Goal: Task Accomplishment & Management: Complete application form

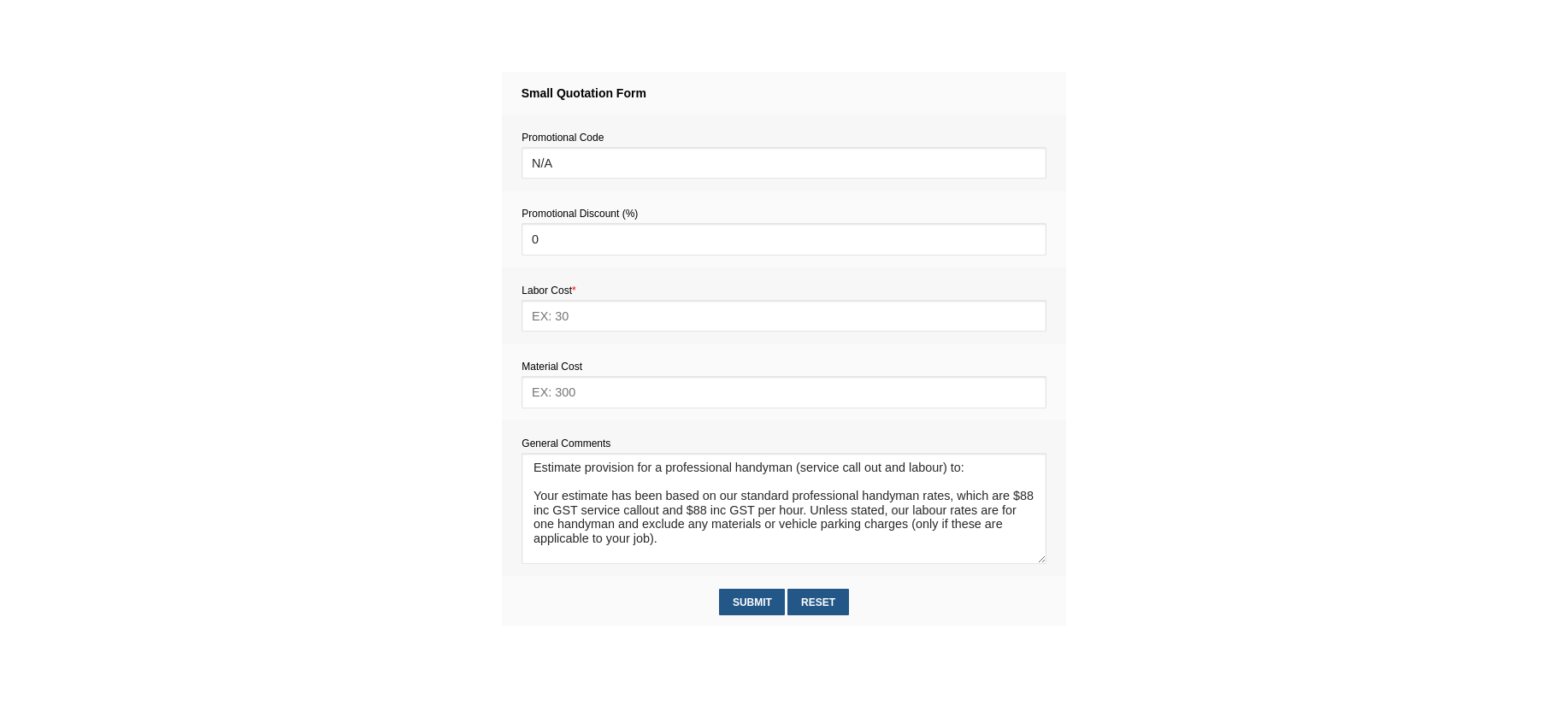
scroll to position [11, 0]
click at [547, 474] on textarea at bounding box center [783, 509] width 524 height 112
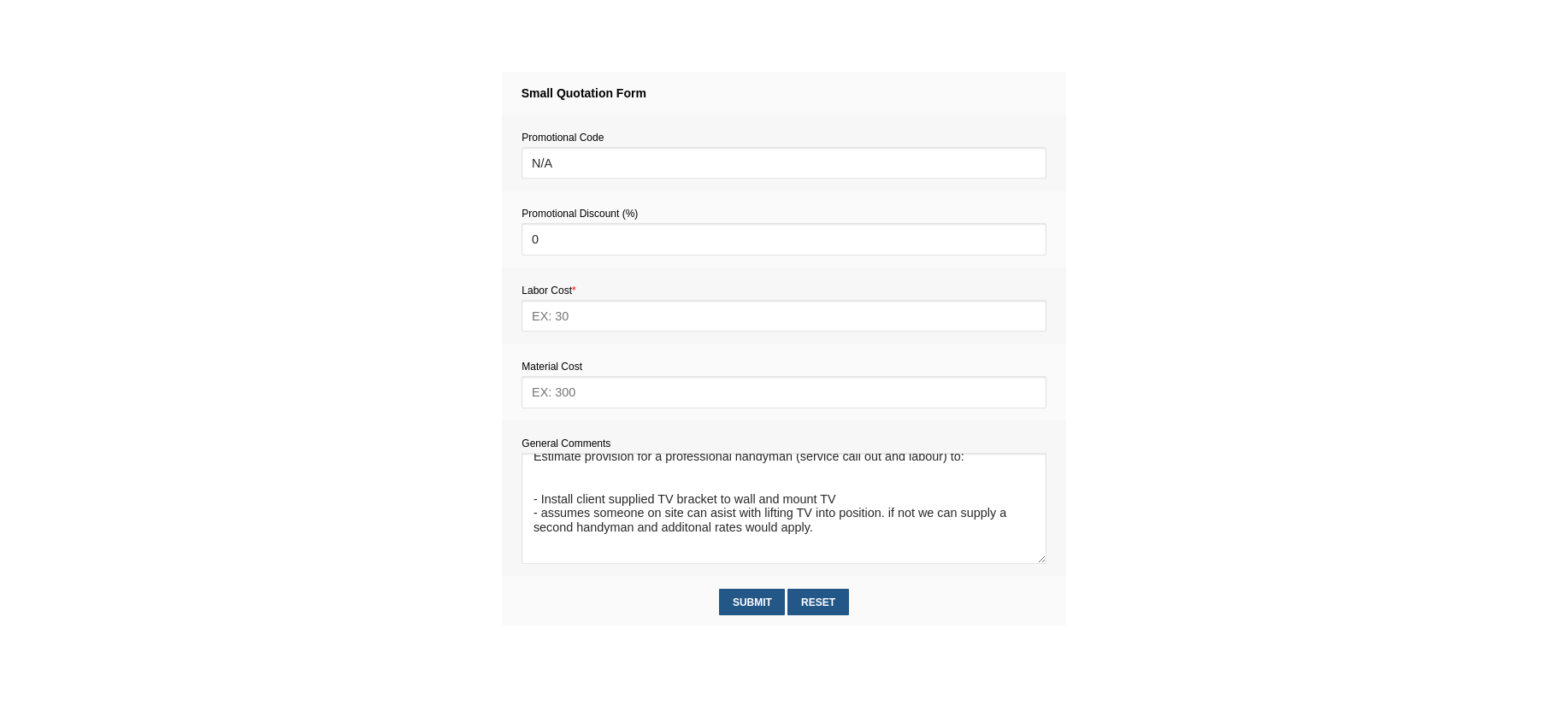
click at [681, 531] on textarea at bounding box center [783, 509] width 524 height 112
click at [539, 545] on textarea at bounding box center [783, 509] width 524 height 112
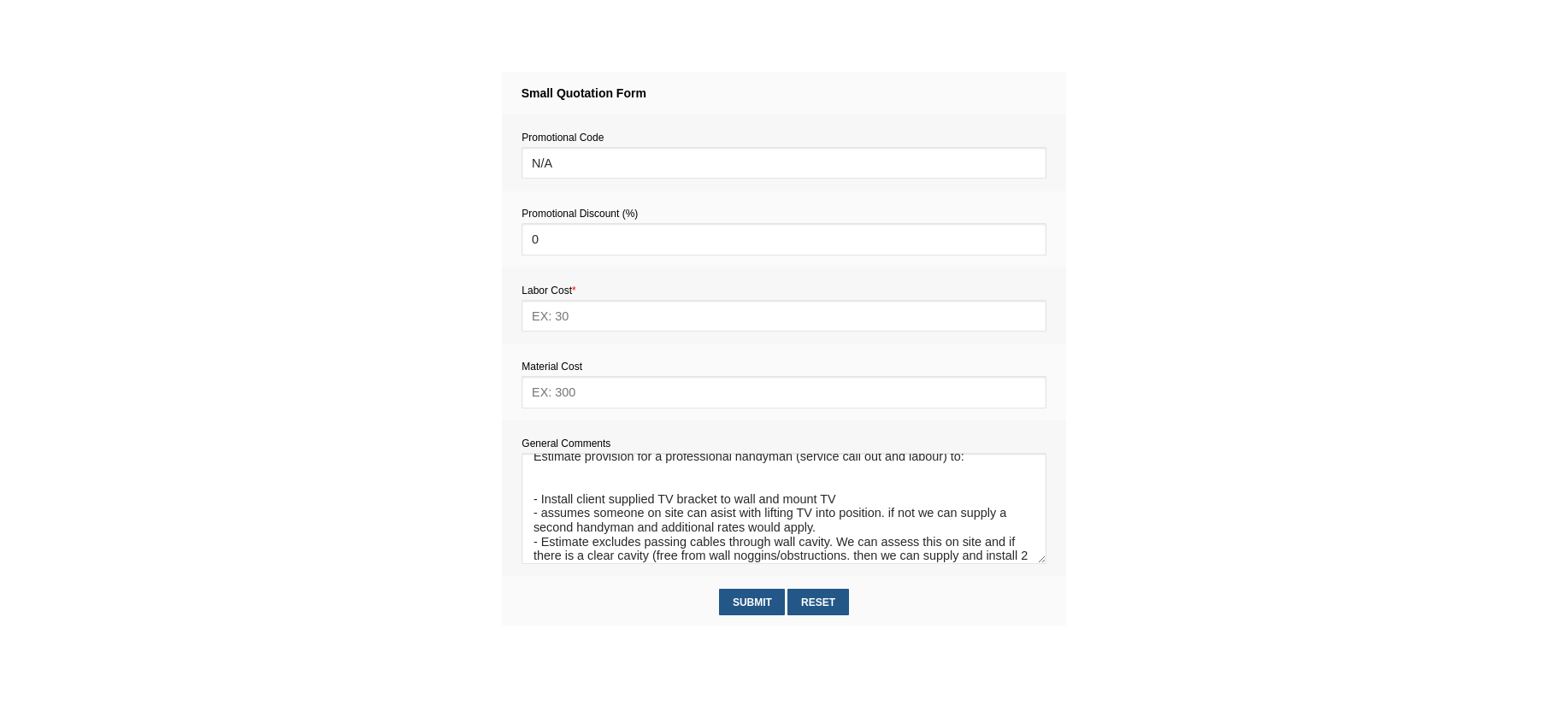
scroll to position [26, 0]
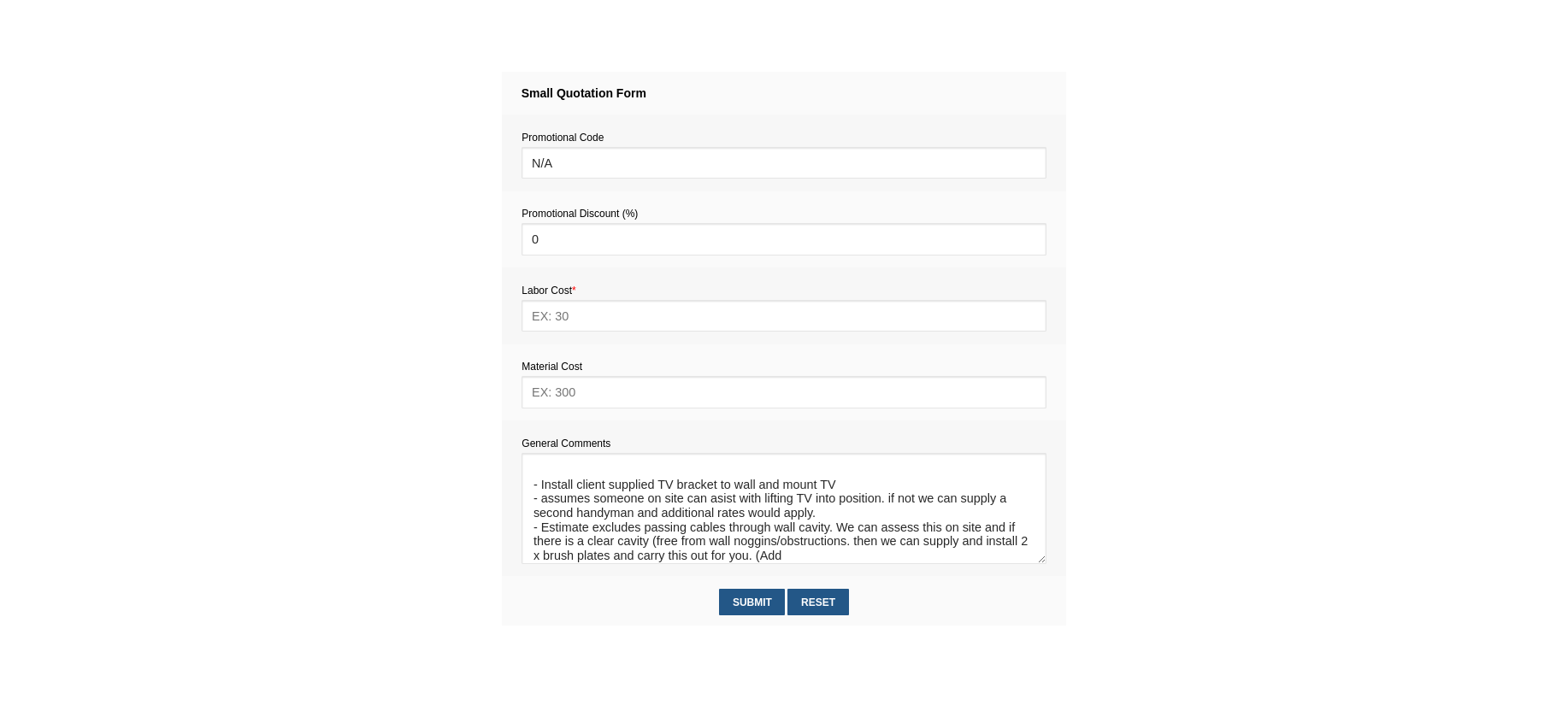
click at [724, 503] on textarea at bounding box center [783, 509] width 524 height 112
click at [714, 506] on textarea at bounding box center [783, 509] width 524 height 112
click at [797, 563] on textarea at bounding box center [783, 509] width 524 height 112
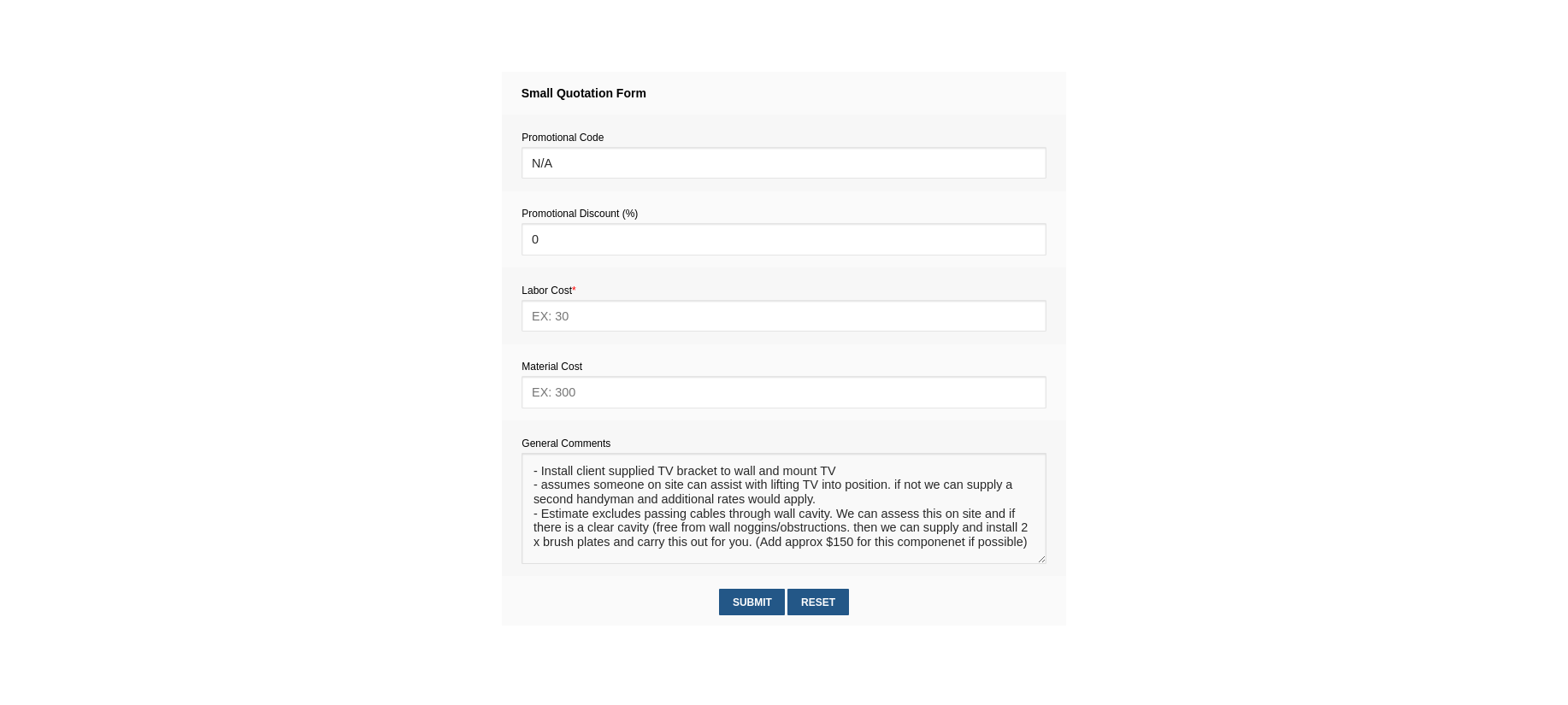
click at [972, 547] on textarea at bounding box center [783, 509] width 524 height 112
type textarea "Estimate provision for a professional handyman (service call out and labour) to…"
click at [727, 398] on input "text" at bounding box center [783, 392] width 524 height 32
type input "10"
click at [578, 321] on input "text" at bounding box center [783, 316] width 524 height 32
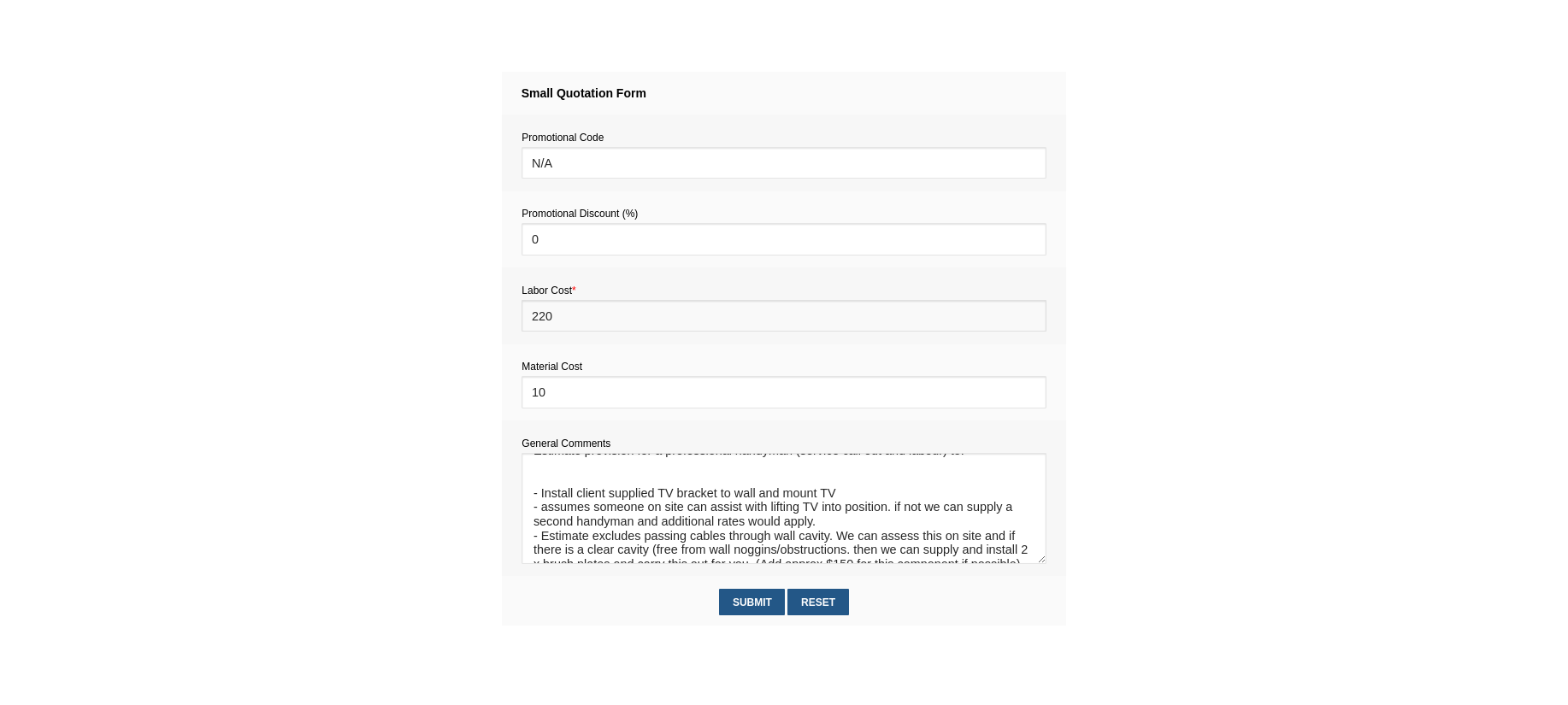
scroll to position [35, 0]
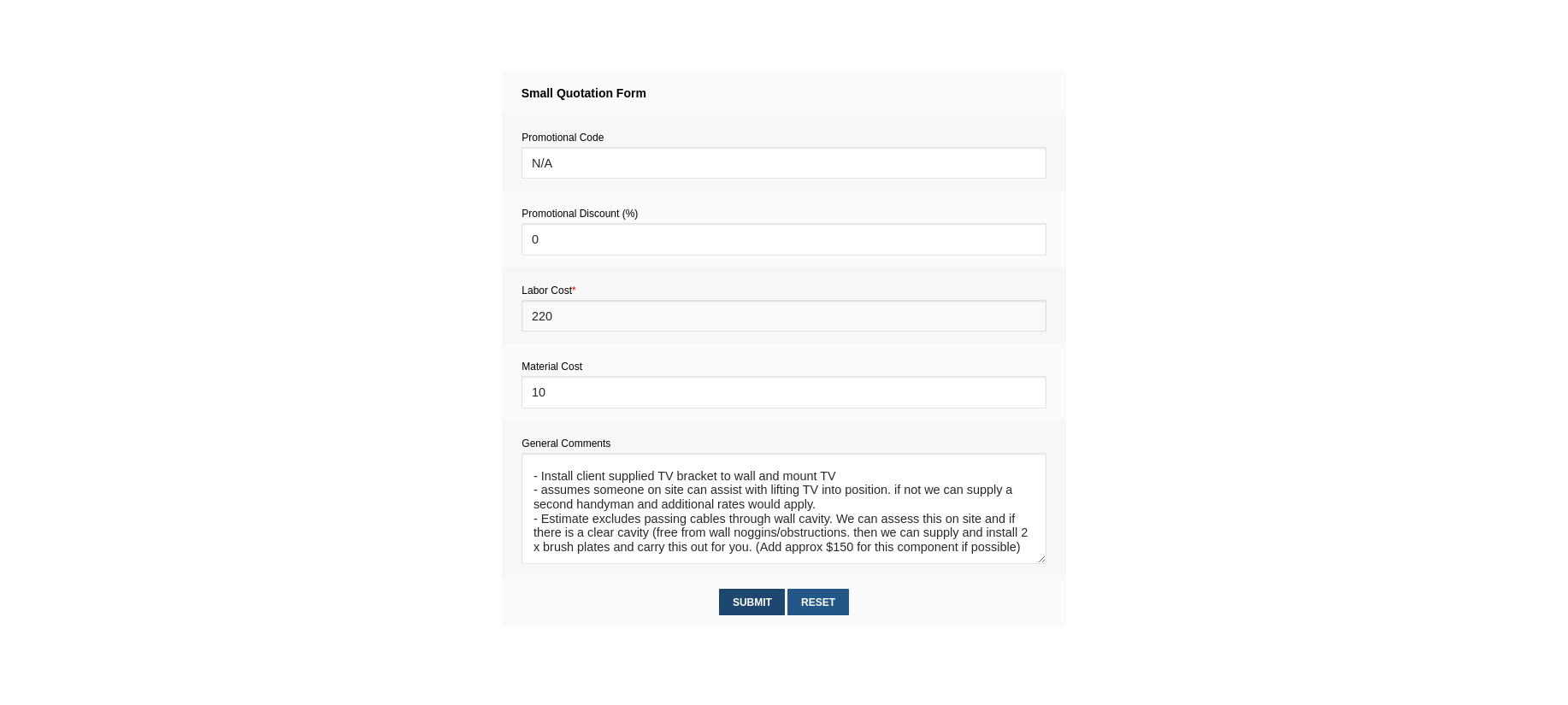
type input "220"
click at [748, 609] on input "Submit" at bounding box center [751, 601] width 66 height 27
